Goal: Use online tool/utility: Utilize a website feature to perform a specific function

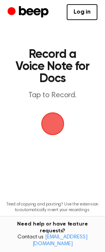
click at [53, 125] on span "button" at bounding box center [52, 124] width 25 height 25
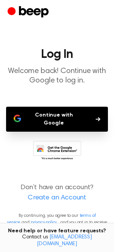
click at [48, 116] on button "Continue with Google" at bounding box center [57, 119] width 102 height 25
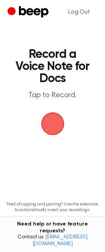
click at [54, 122] on span "button" at bounding box center [52, 124] width 26 height 26
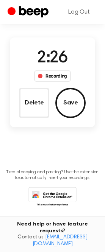
scroll to position [52, 0]
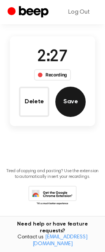
click at [67, 103] on button "Save" at bounding box center [70, 102] width 30 height 30
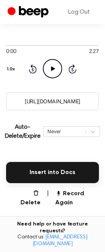
scroll to position [119, 0]
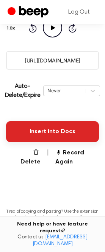
click at [79, 131] on button "Insert into Docs" at bounding box center [52, 131] width 93 height 21
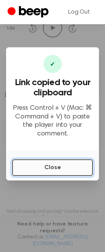
click at [41, 164] on button "Close" at bounding box center [52, 167] width 81 height 17
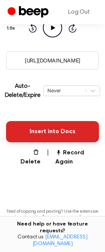
click at [48, 136] on button "Insert into Docs" at bounding box center [52, 131] width 93 height 21
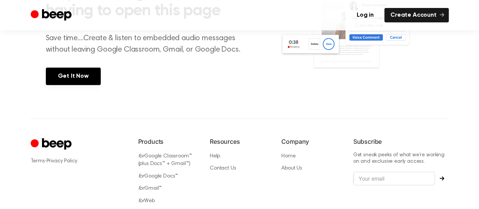
scroll to position [396, 0]
